Goal: Use online tool/utility: Utilize a website feature to perform a specific function

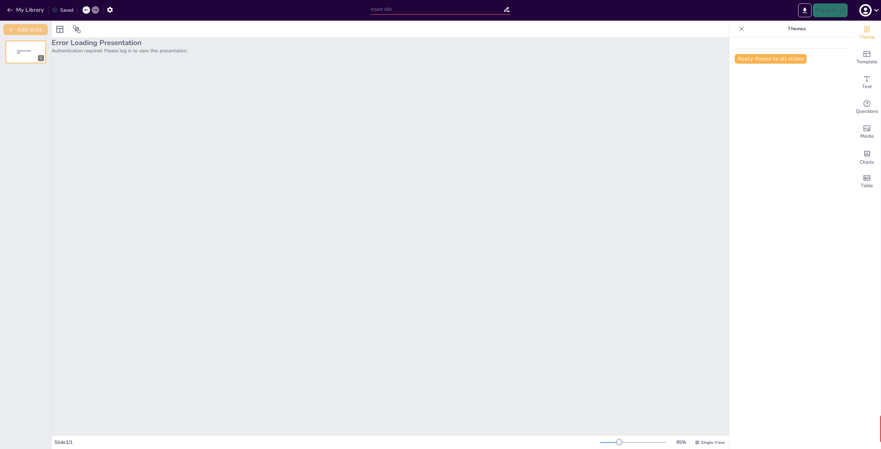
click at [9, 33] on button "Add slide" at bounding box center [25, 29] width 44 height 11
click at [14, 71] on div at bounding box center [25, 77] width 41 height 23
click at [41, 73] on icon at bounding box center [40, 73] width 3 height 4
click at [16, 51] on div at bounding box center [25, 51] width 41 height 23
click at [289, 154] on div "Error Loading Presentation Authentication required. Please log in to view this …" at bounding box center [390, 236] width 677 height 397
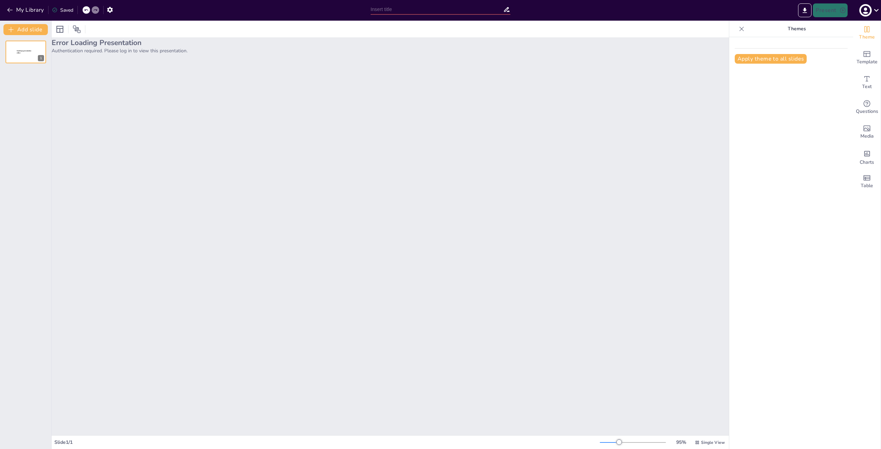
drag, startPoint x: 300, startPoint y: 152, endPoint x: 407, endPoint y: 153, distance: 107.3
click at [329, 158] on div "Error Loading Presentation Authentication required. Please log in to view this …" at bounding box center [390, 236] width 677 height 397
drag, startPoint x: 407, startPoint y: 153, endPoint x: 510, endPoint y: 156, distance: 102.9
click at [458, 165] on div "Error Loading Presentation Authentication required. Please log in to view this …" at bounding box center [390, 236] width 677 height 397
click at [538, 150] on div "Error Loading Presentation Authentication required. Please log in to view this …" at bounding box center [390, 236] width 677 height 397
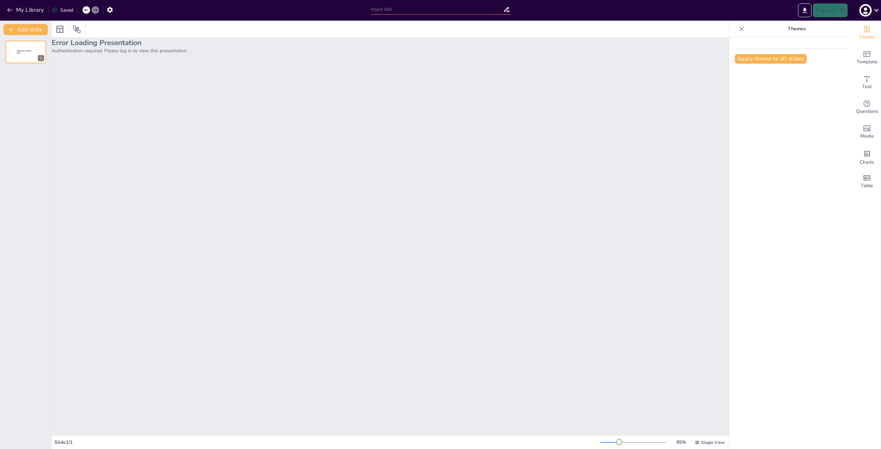
click at [738, 30] on icon at bounding box center [741, 28] width 7 height 7
